Goal: Task Accomplishment & Management: Manage account settings

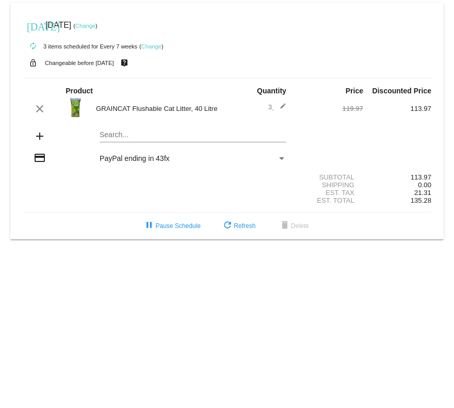
click at [95, 24] on link "Change" at bounding box center [85, 26] width 20 height 6
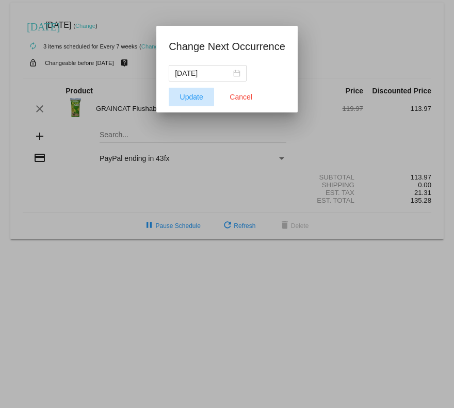
click at [196, 97] on span "Update" at bounding box center [191, 97] width 23 height 8
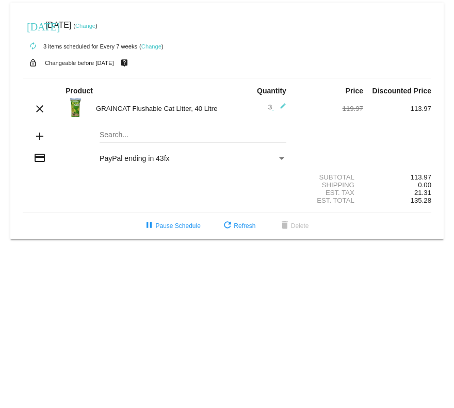
click at [95, 25] on link "Change" at bounding box center [85, 26] width 20 height 6
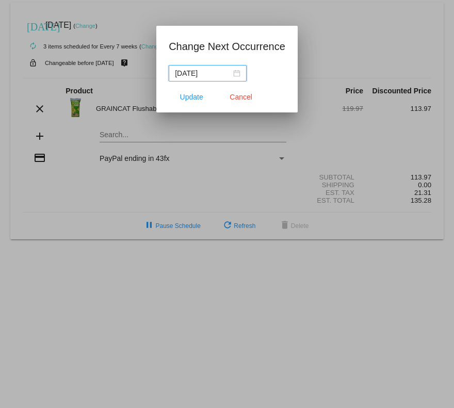
click at [237, 72] on div "2025-11-10" at bounding box center [208, 73] width 66 height 11
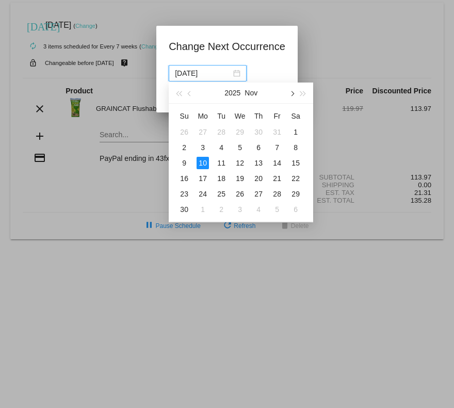
click at [293, 94] on span "button" at bounding box center [292, 93] width 5 height 5
click at [241, 146] on div "10" at bounding box center [240, 147] width 12 height 12
type input "2025-12-10"
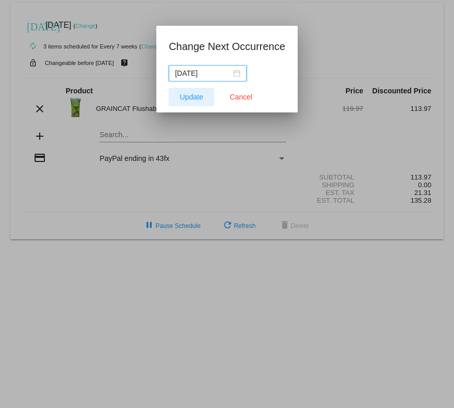
click at [186, 96] on span "Update" at bounding box center [191, 97] width 23 height 8
